Goal: Transaction & Acquisition: Purchase product/service

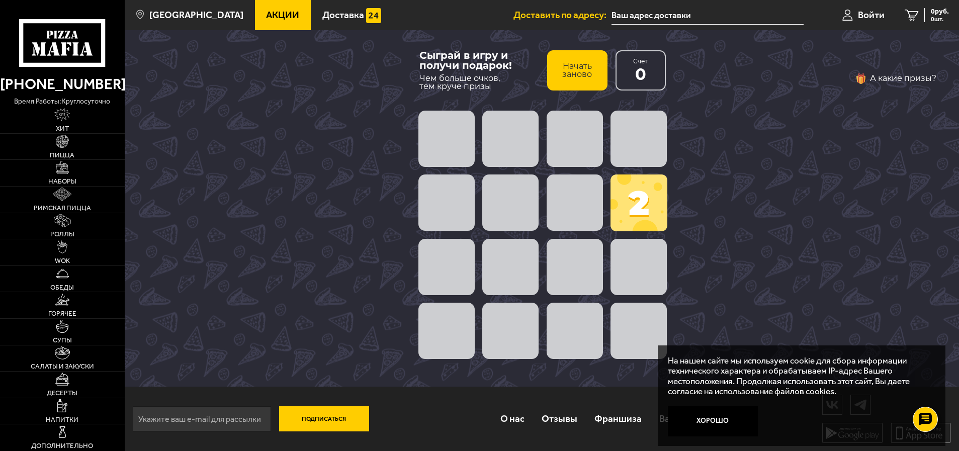
click at [637, 207] on span at bounding box center [639, 203] width 57 height 57
click at [598, 205] on span at bounding box center [575, 203] width 56 height 56
drag, startPoint x: 587, startPoint y: 205, endPoint x: 434, endPoint y: 148, distance: 163.4
click at [586, 205] on span at bounding box center [575, 203] width 56 height 56
drag, startPoint x: 419, startPoint y: 123, endPoint x: 284, endPoint y: 19, distance: 170.7
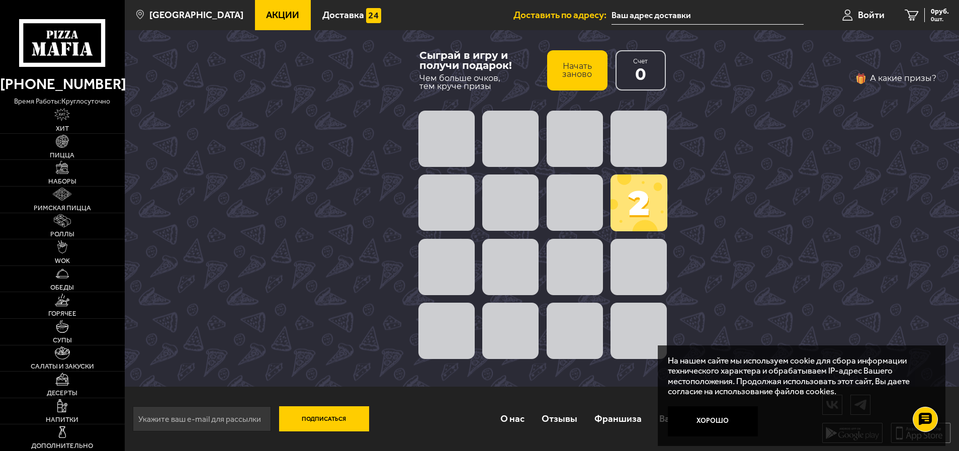
click at [417, 122] on div at bounding box center [542, 139] width 257 height 64
